Goal: Download file/media

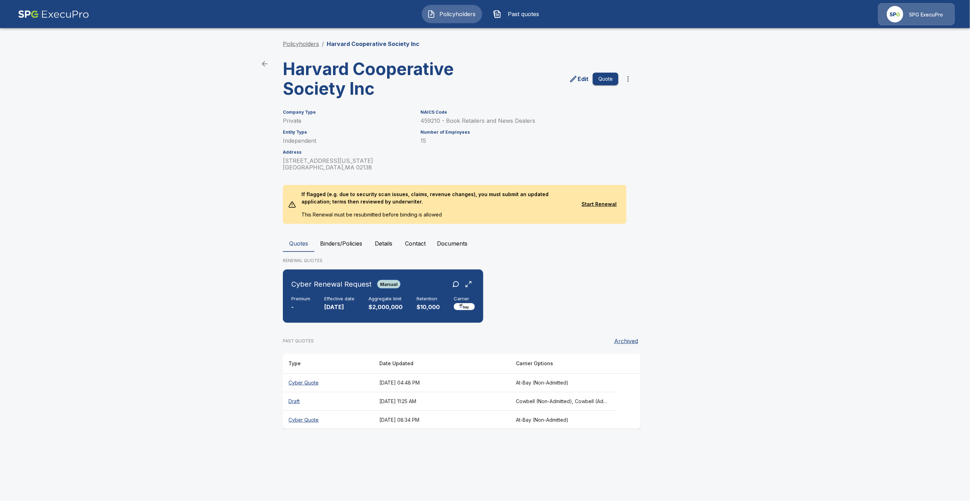
click at [308, 43] on link "Policyholders" at bounding box center [301, 43] width 36 height 7
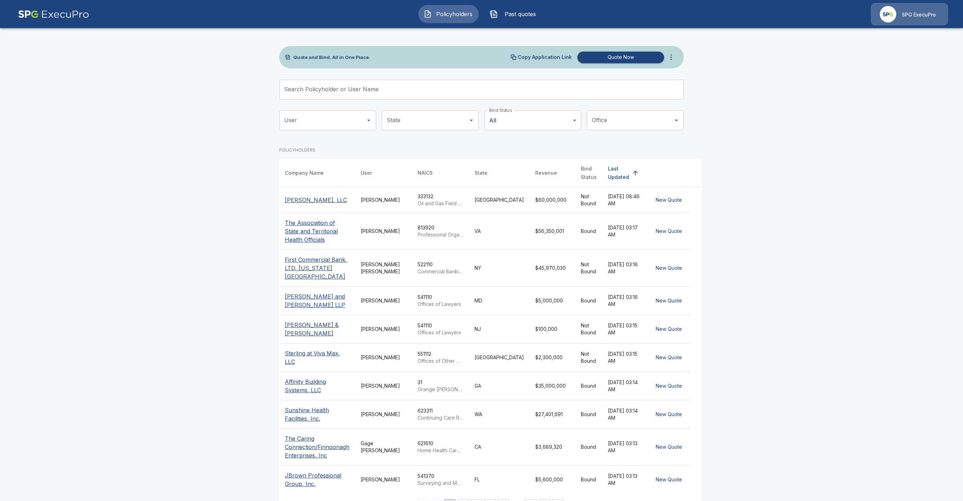
click at [352, 90] on input "Search Policyholder or User Name" at bounding box center [477, 90] width 397 height 20
paste input "**********"
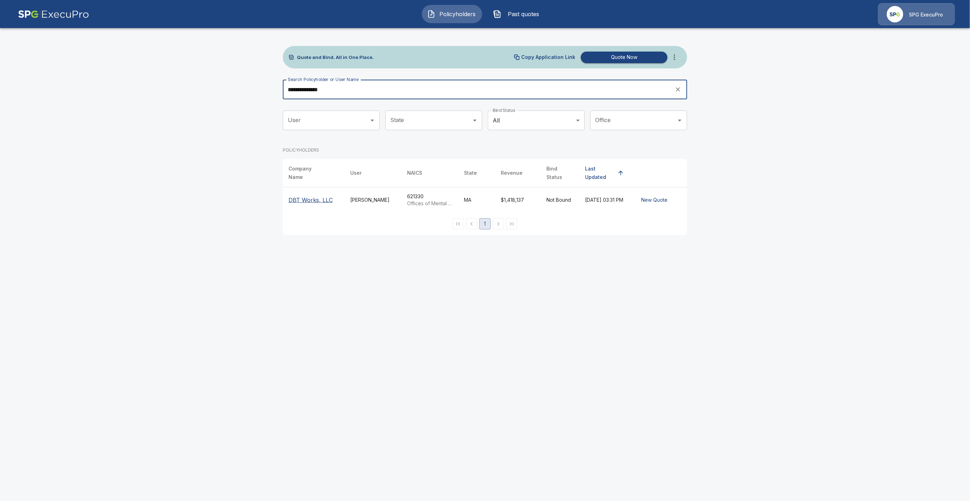
type input "**********"
click at [316, 196] on p "DBT Works, LLC" at bounding box center [311, 200] width 44 height 8
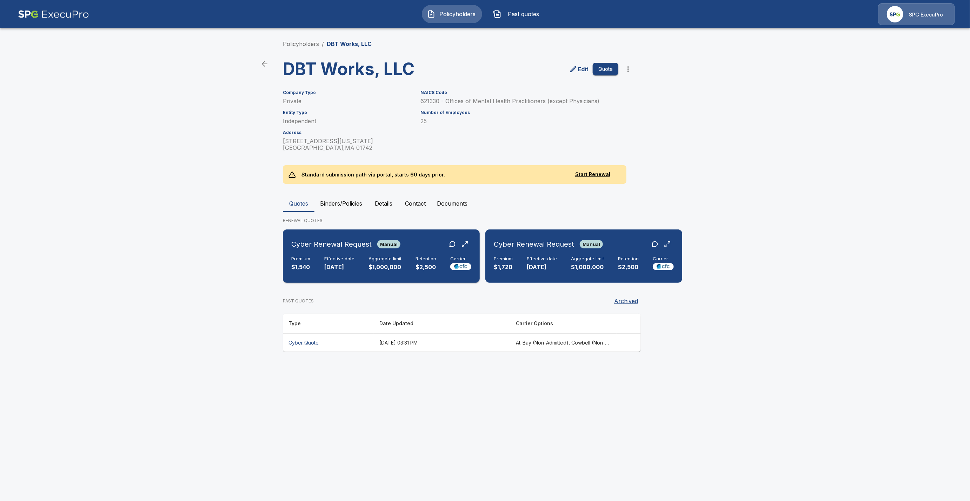
click at [322, 261] on div "Premium $1,540 Effective date [DATE] Aggregate limit $1,000,000 Retention $2,50…" at bounding box center [381, 263] width 180 height 15
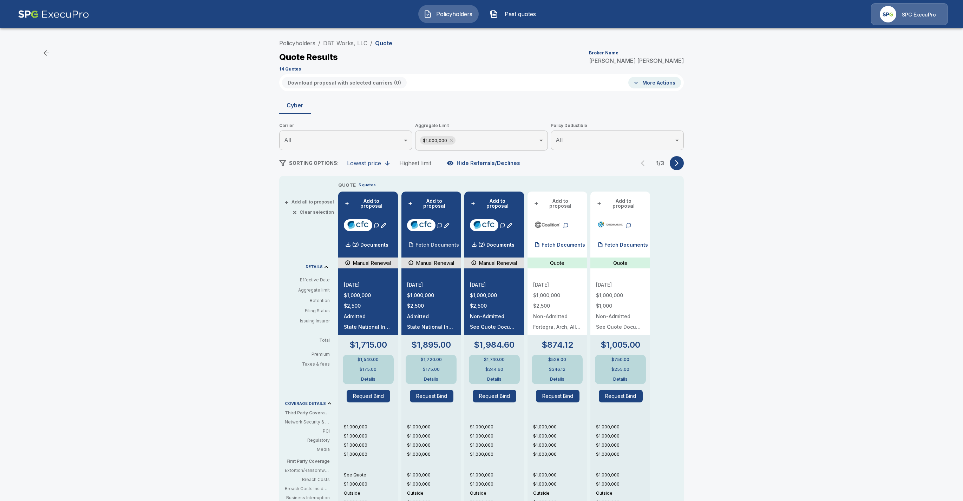
click at [437, 243] on p "Fetch Documents" at bounding box center [437, 245] width 44 height 5
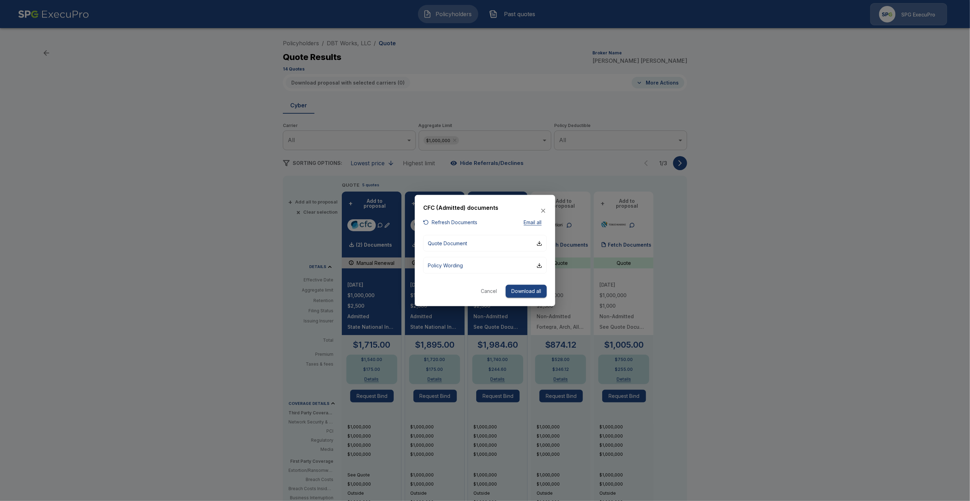
click at [366, 242] on div at bounding box center [485, 250] width 970 height 501
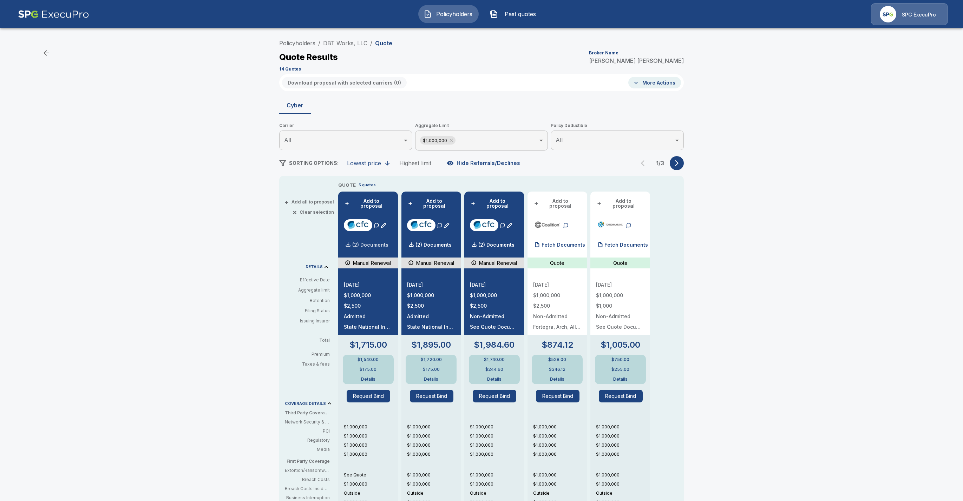
click at [368, 238] on div "(2) Documents" at bounding box center [366, 245] width 45 height 14
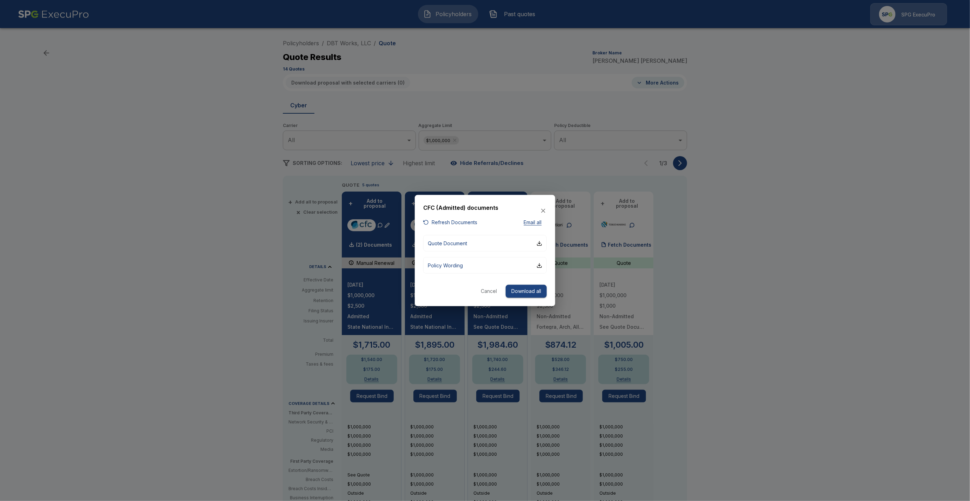
click at [476, 228] on div "CFC (Admitted) documents Refresh Documents Email all Quote Document Policy Word…" at bounding box center [485, 250] width 140 height 111
click at [474, 222] on button "Refresh Documents" at bounding box center [450, 222] width 54 height 9
drag, startPoint x: 521, startPoint y: 287, endPoint x: 528, endPoint y: 298, distance: 13.1
click at [521, 288] on button "Download all" at bounding box center [526, 291] width 41 height 13
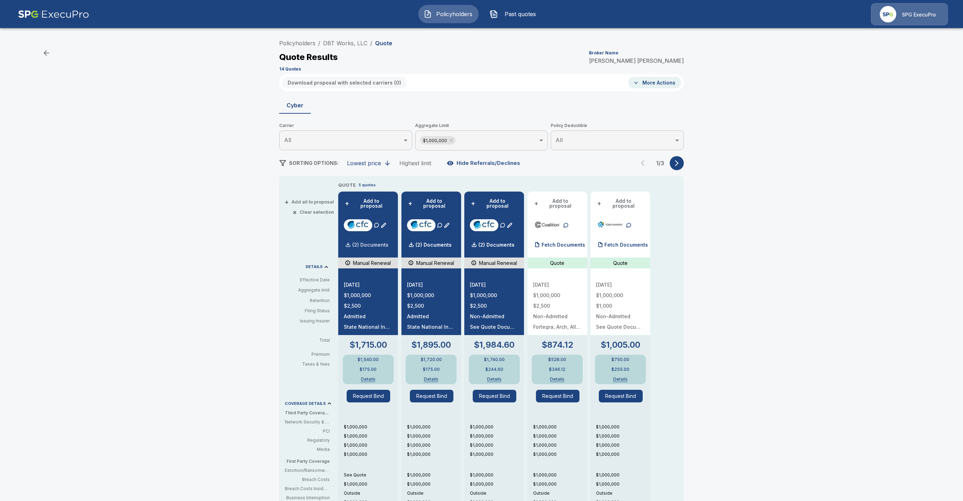
click at [382, 243] on p "(2) Documents" at bounding box center [370, 245] width 36 height 5
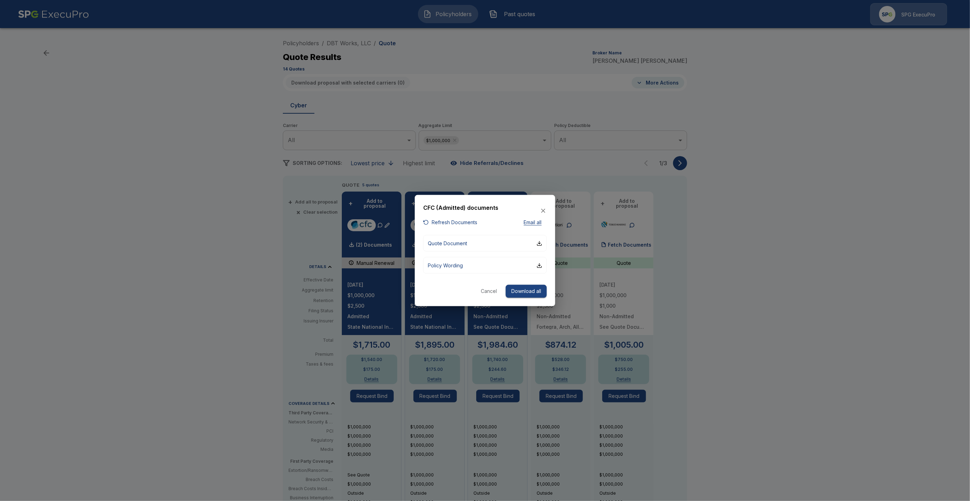
click at [517, 290] on button "Download all" at bounding box center [526, 291] width 41 height 13
